Goal: Information Seeking & Learning: Find specific fact

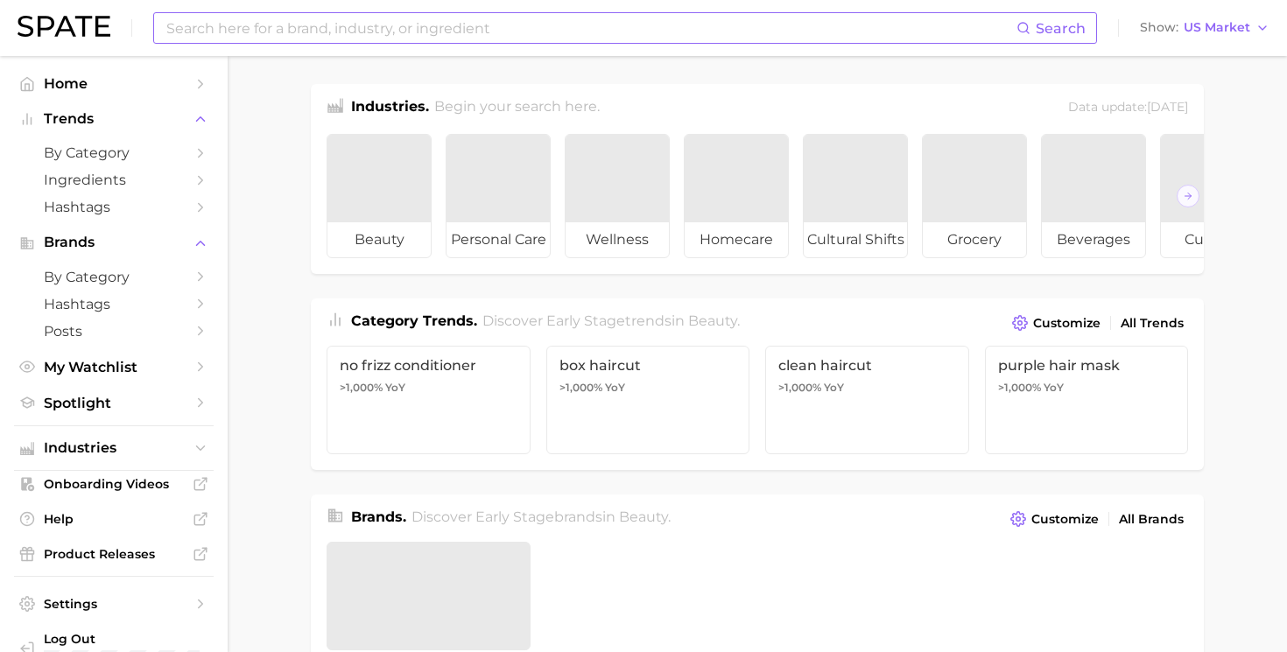
click at [256, 28] on input at bounding box center [591, 28] width 852 height 30
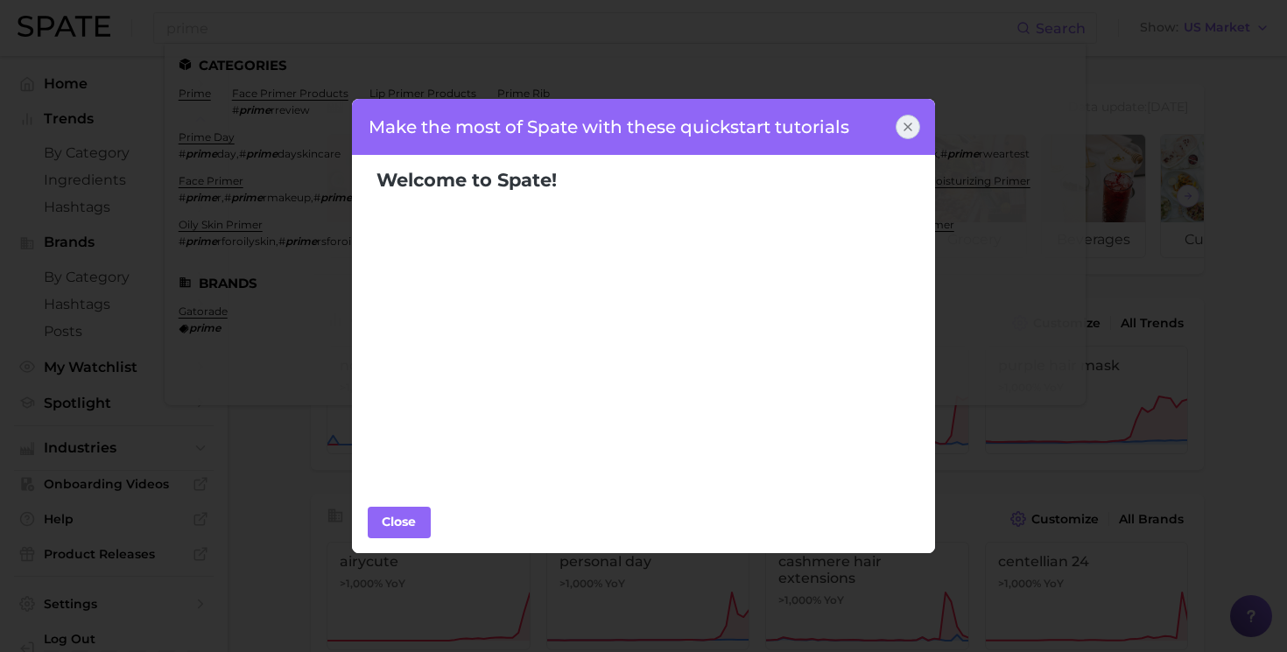
click at [910, 131] on icon at bounding box center [908, 127] width 14 height 14
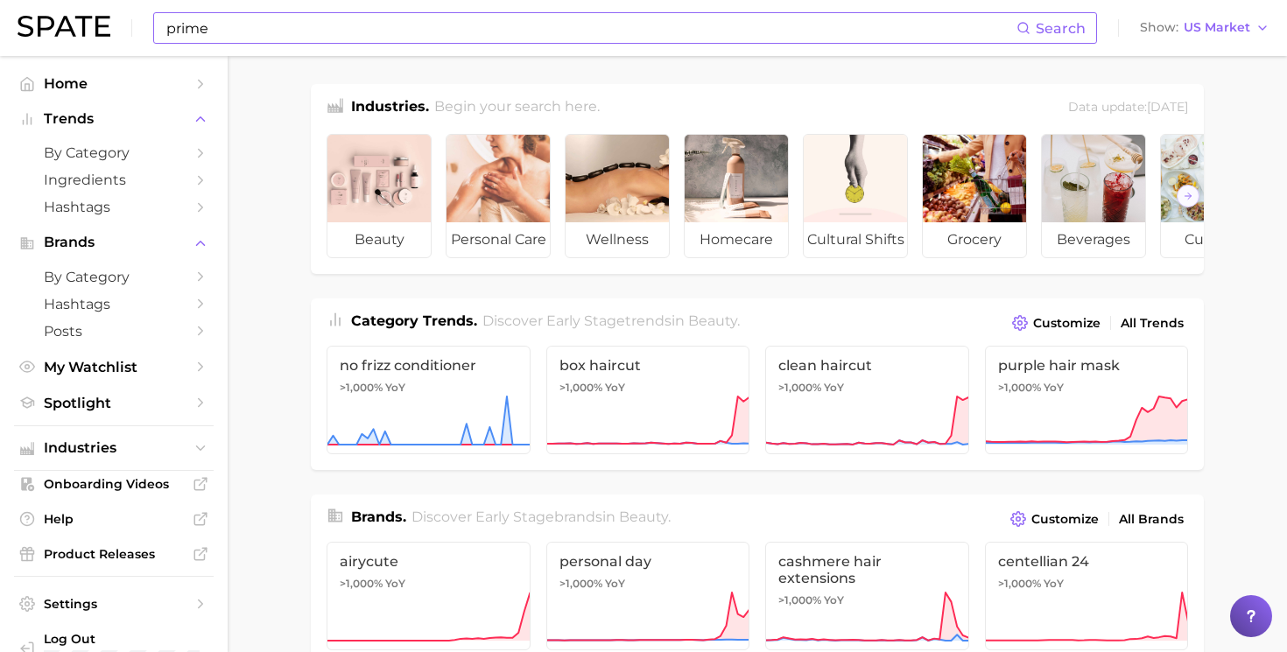
click at [398, 34] on input "prime" at bounding box center [591, 28] width 852 height 30
type input "p"
type input "amazon prime big"
